Goal: Information Seeking & Learning: Compare options

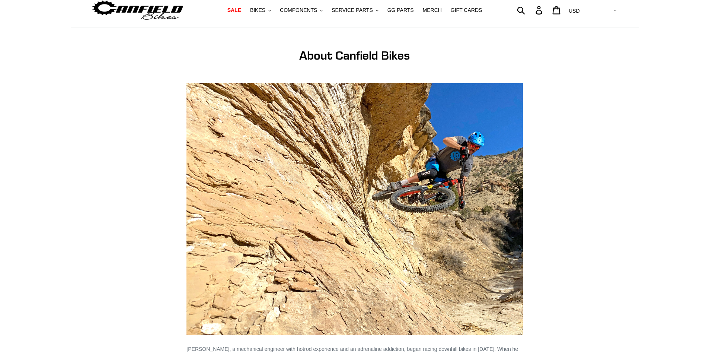
scroll to position [149, 0]
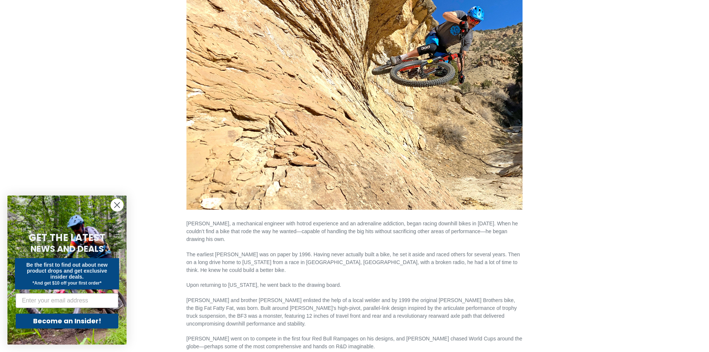
click at [115, 208] on circle "Close dialog" at bounding box center [117, 205] width 12 height 12
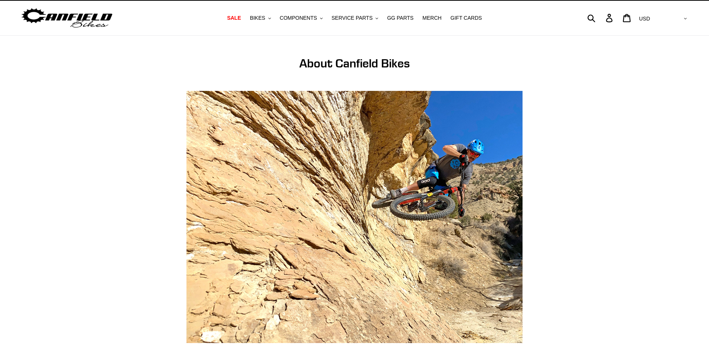
scroll to position [0, 0]
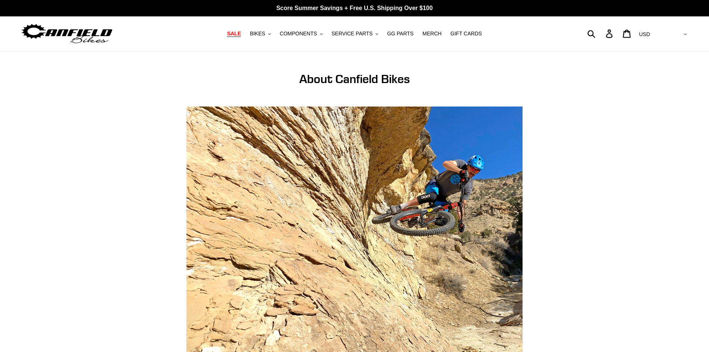
click at [241, 35] on span "SALE" at bounding box center [234, 34] width 14 height 6
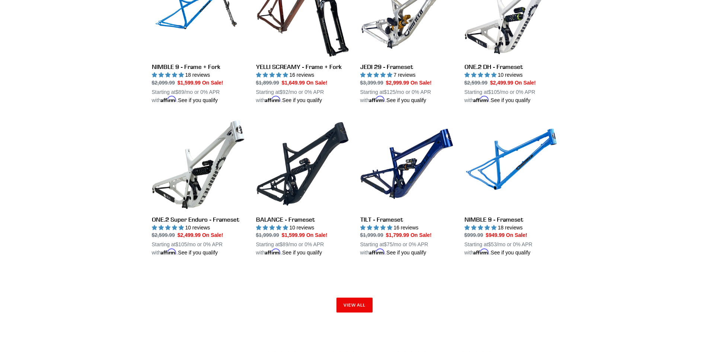
scroll to position [1052, 0]
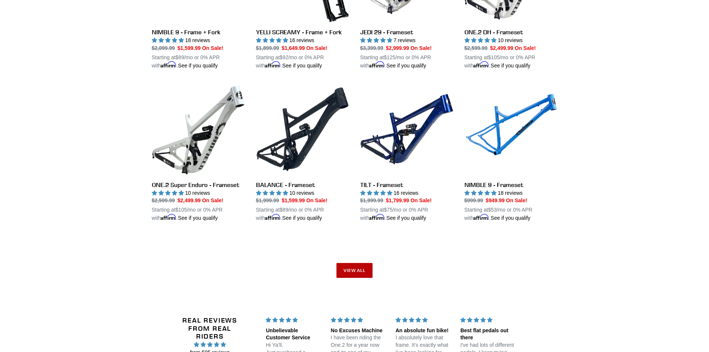
click at [359, 265] on link "View all" at bounding box center [354, 270] width 36 height 15
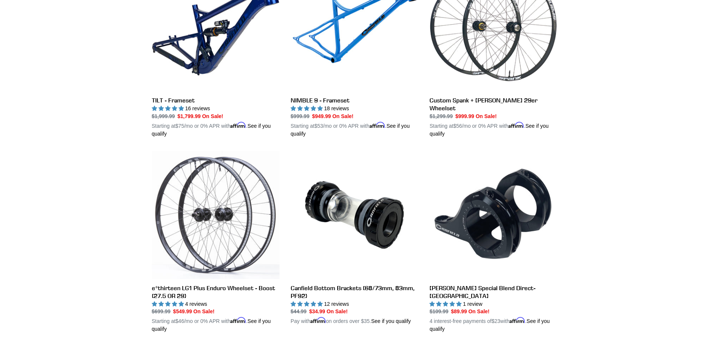
scroll to position [1525, 0]
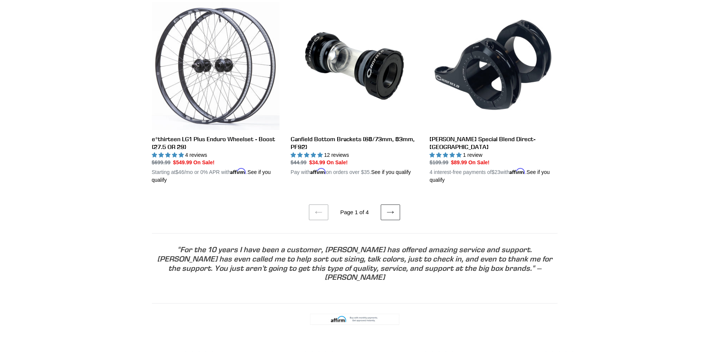
click at [389, 208] on icon at bounding box center [389, 211] width 7 height 7
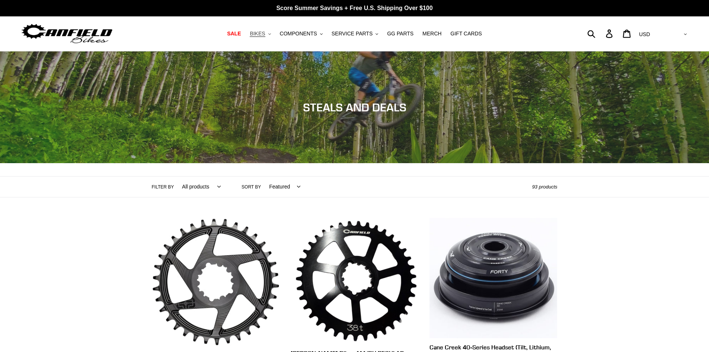
click at [265, 33] on span "BIKES" at bounding box center [257, 34] width 15 height 6
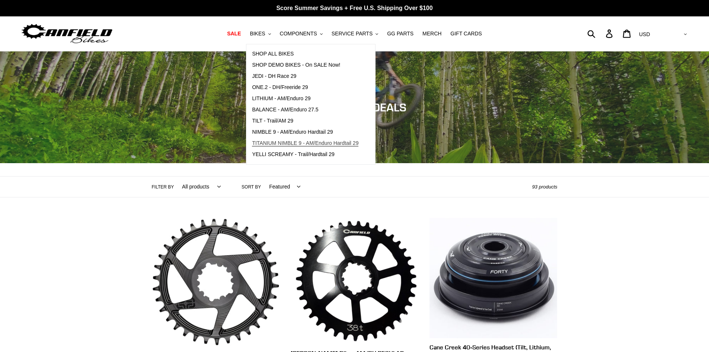
click at [272, 141] on span "TITANIUM NIMBLE 9 - AM/Enduro Hardtail 29" at bounding box center [305, 143] width 106 height 6
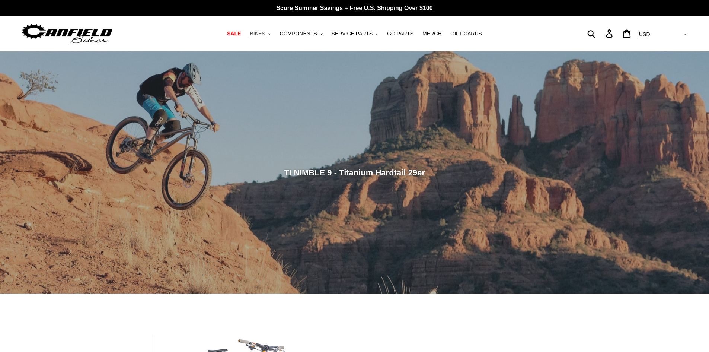
click at [265, 33] on span "BIKES" at bounding box center [257, 34] width 15 height 6
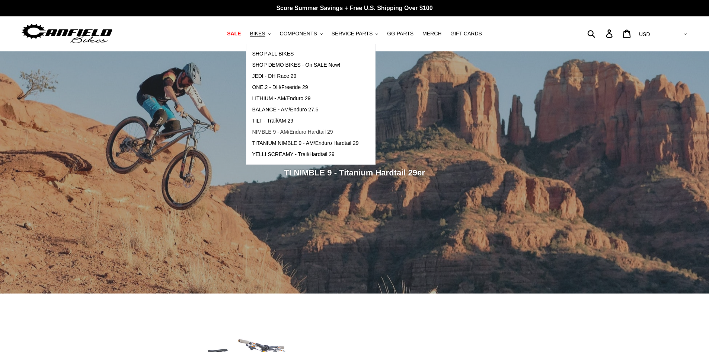
click at [277, 132] on span "NIMBLE 9 - AM/Enduro Hardtail 29" at bounding box center [292, 132] width 81 height 6
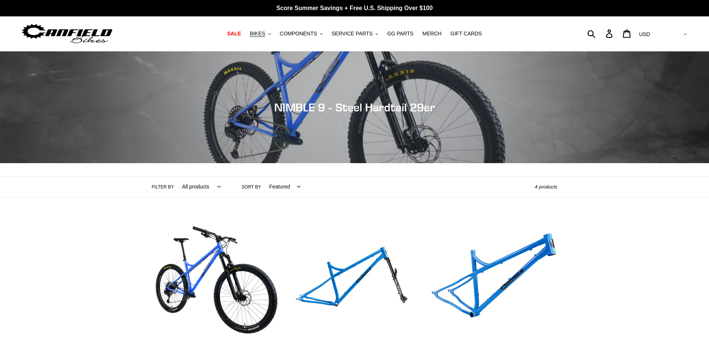
scroll to position [74, 0]
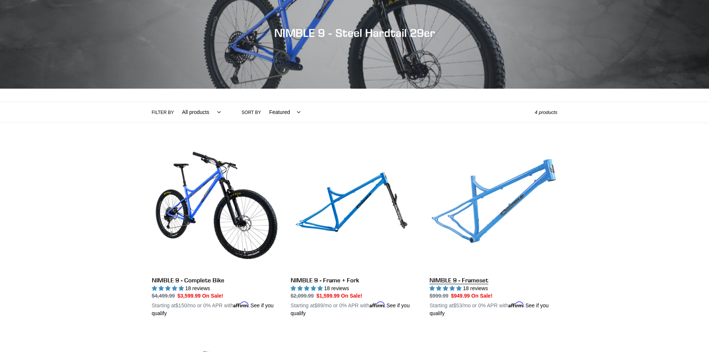
click at [496, 219] on link "NIMBLE 9 - Frameset" at bounding box center [493, 230] width 128 height 174
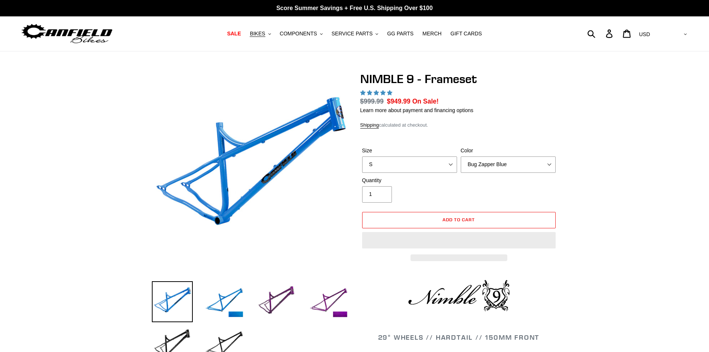
select select "highest-rating"
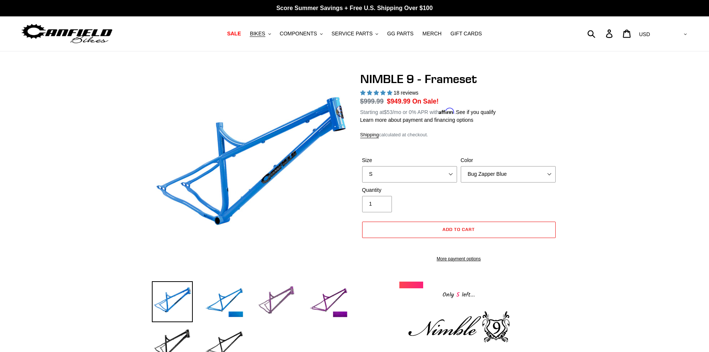
click at [277, 296] on img at bounding box center [276, 301] width 41 height 41
